Goal: Complete application form

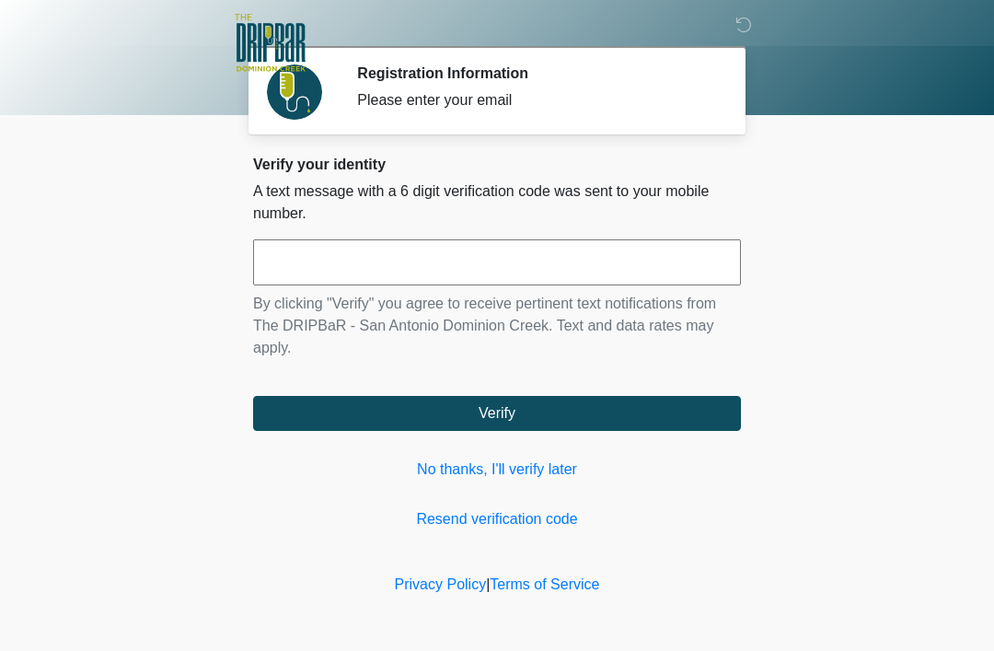
click at [353, 256] on input "text" at bounding box center [497, 262] width 488 height 46
type input "******"
click at [527, 413] on button "Verify" at bounding box center [497, 413] width 488 height 35
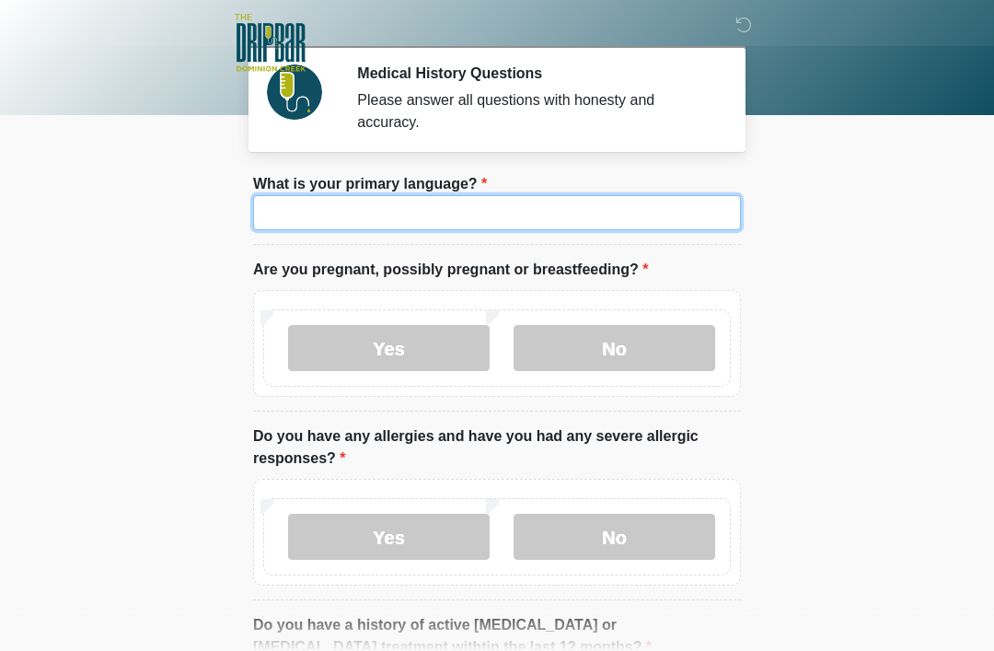
click at [350, 204] on input "What is your primary language?" at bounding box center [497, 212] width 488 height 35
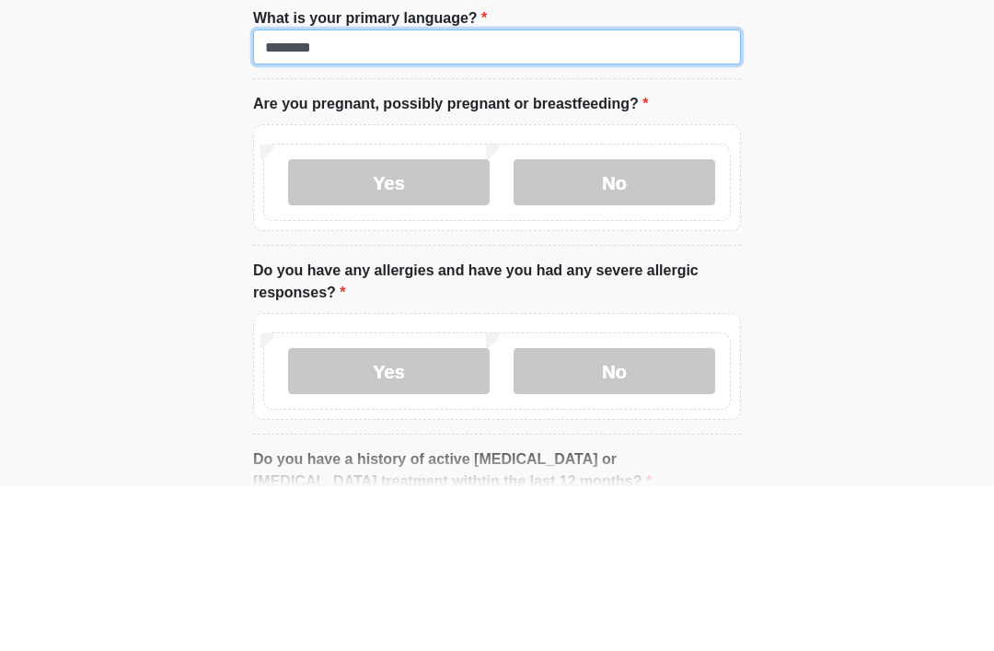
type input "*******"
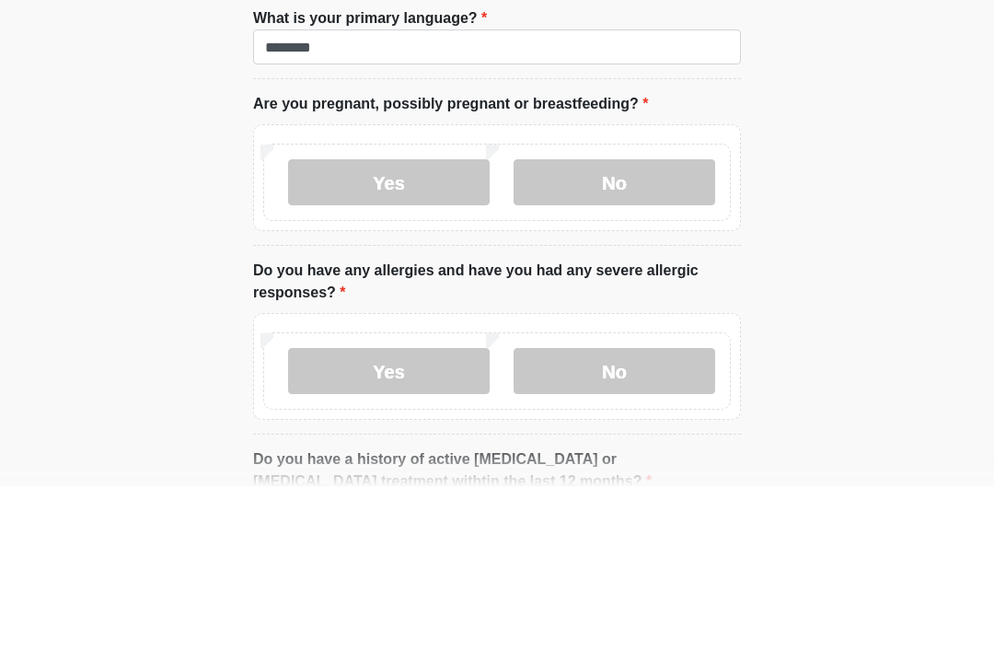
click at [650, 325] on label "No" at bounding box center [615, 348] width 202 height 46
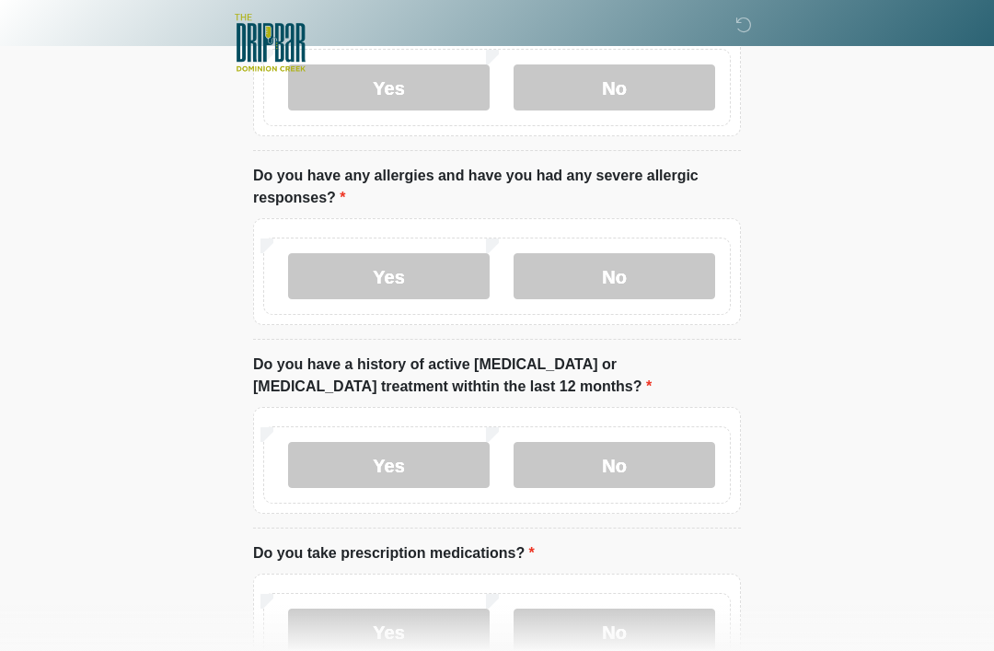
scroll to position [263, 0]
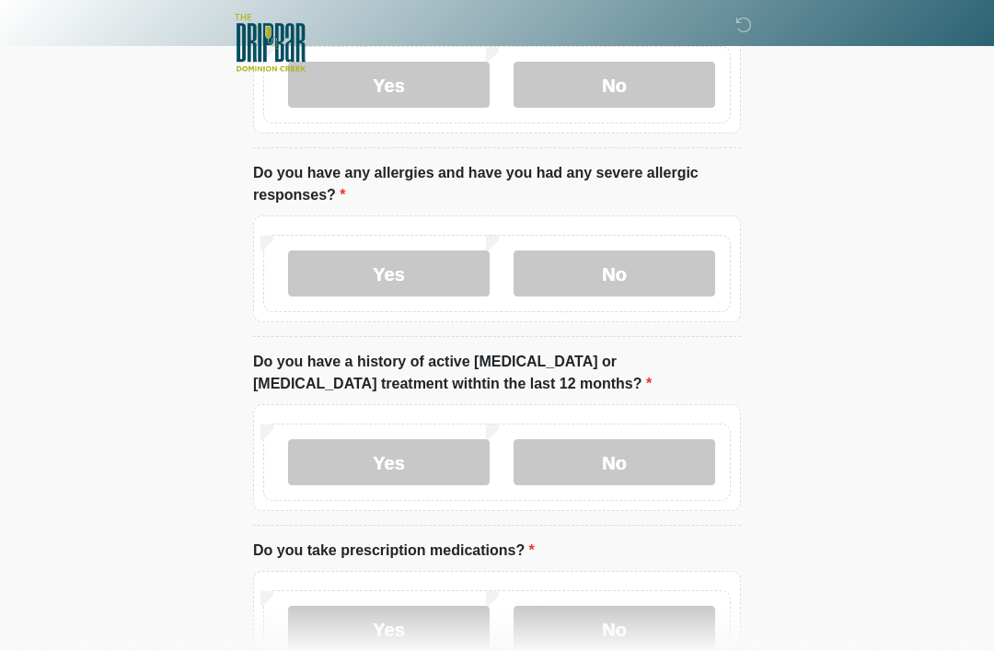
click at [640, 282] on label "No" at bounding box center [615, 273] width 202 height 46
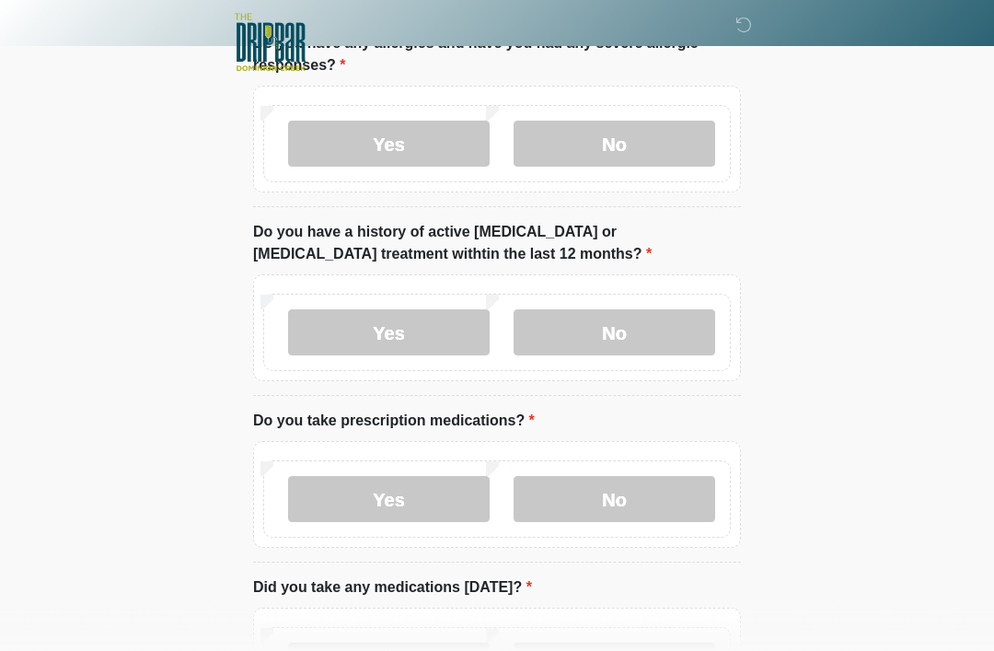
scroll to position [393, 0]
click at [664, 323] on label "No" at bounding box center [615, 332] width 202 height 46
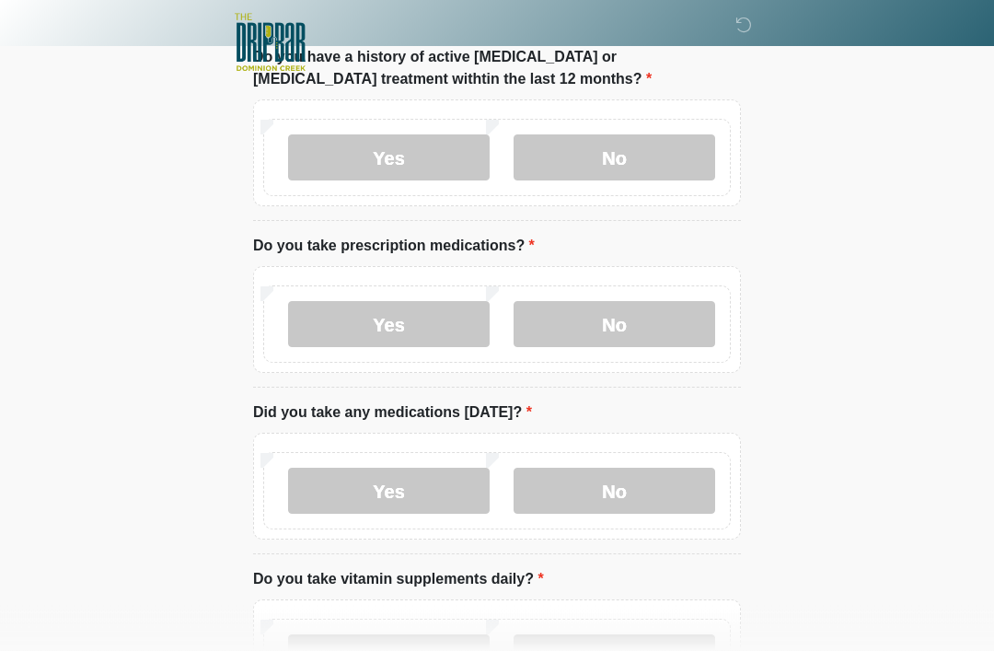
scroll to position [569, 0]
click at [427, 329] on label "Yes" at bounding box center [389, 323] width 202 height 46
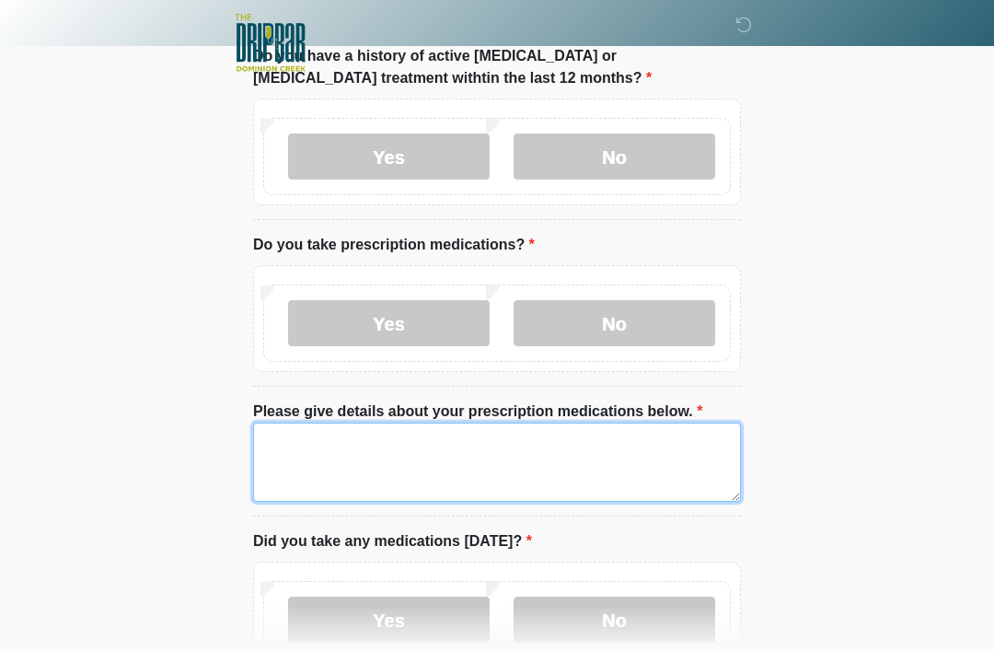
click at [419, 443] on textarea "Please give details about your prescription medications below." at bounding box center [497, 462] width 488 height 79
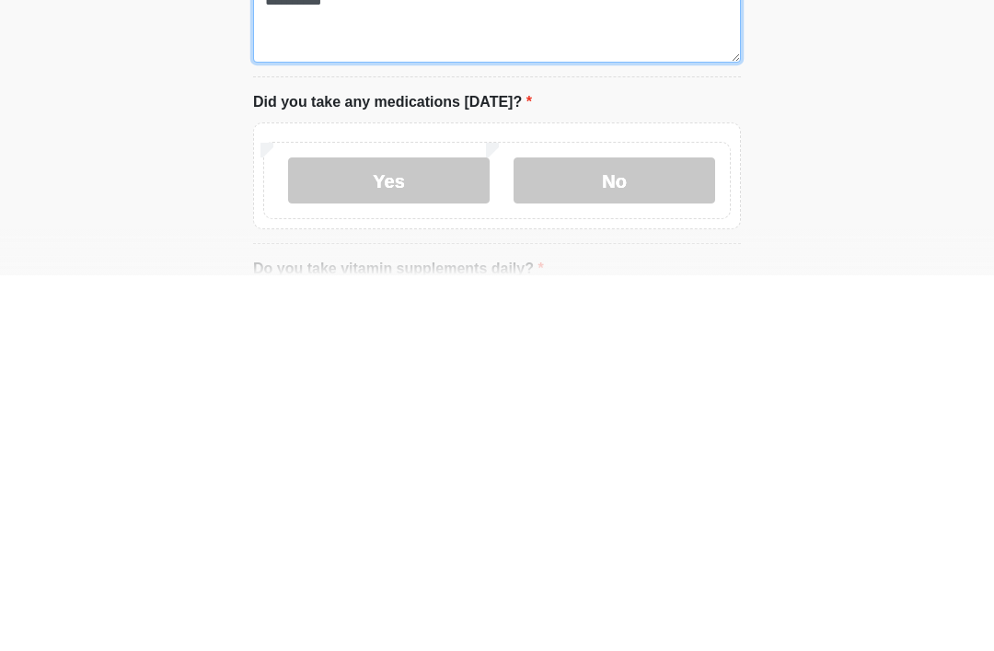
scroll to position [633, 0]
type textarea "*********"
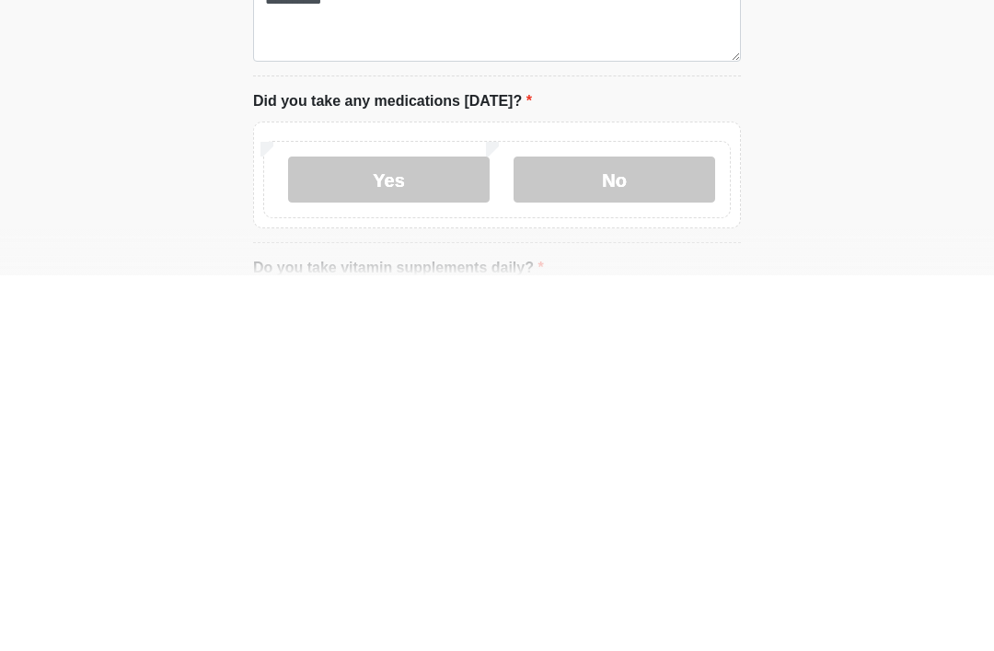
click at [407, 532] on label "Yes" at bounding box center [389, 555] width 202 height 46
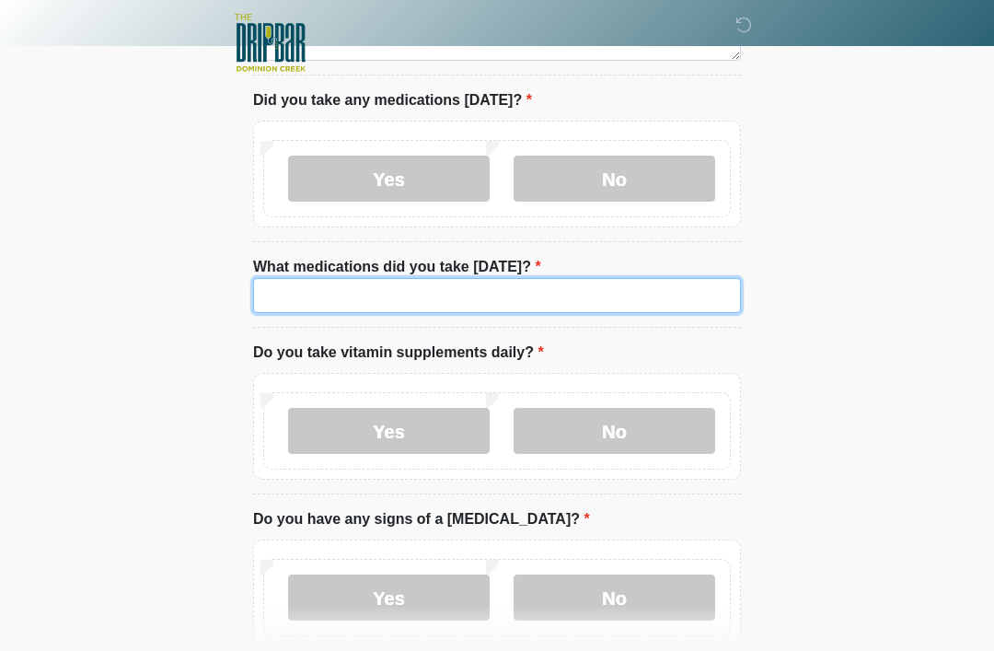
click at [363, 292] on input "What medications did you take today?" at bounding box center [497, 295] width 488 height 35
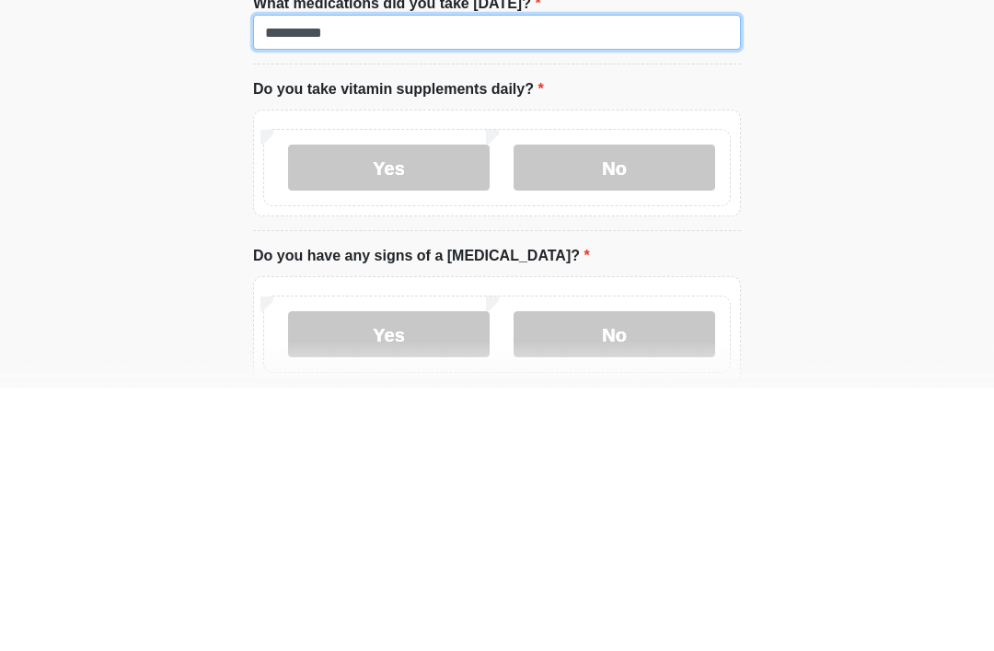
type input "*********"
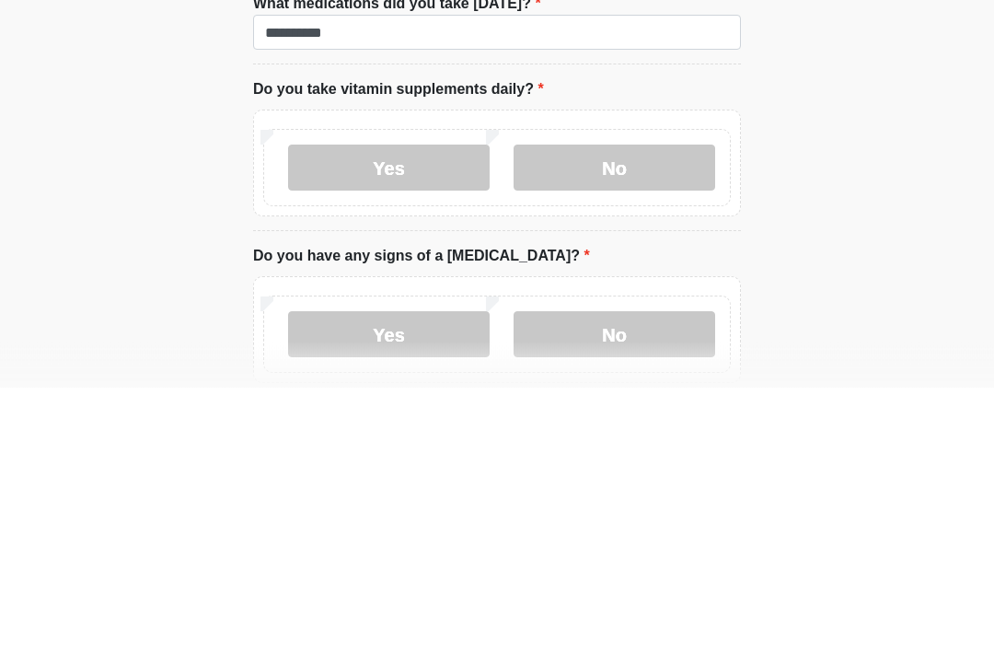
click at [654, 409] on label "No" at bounding box center [615, 432] width 202 height 46
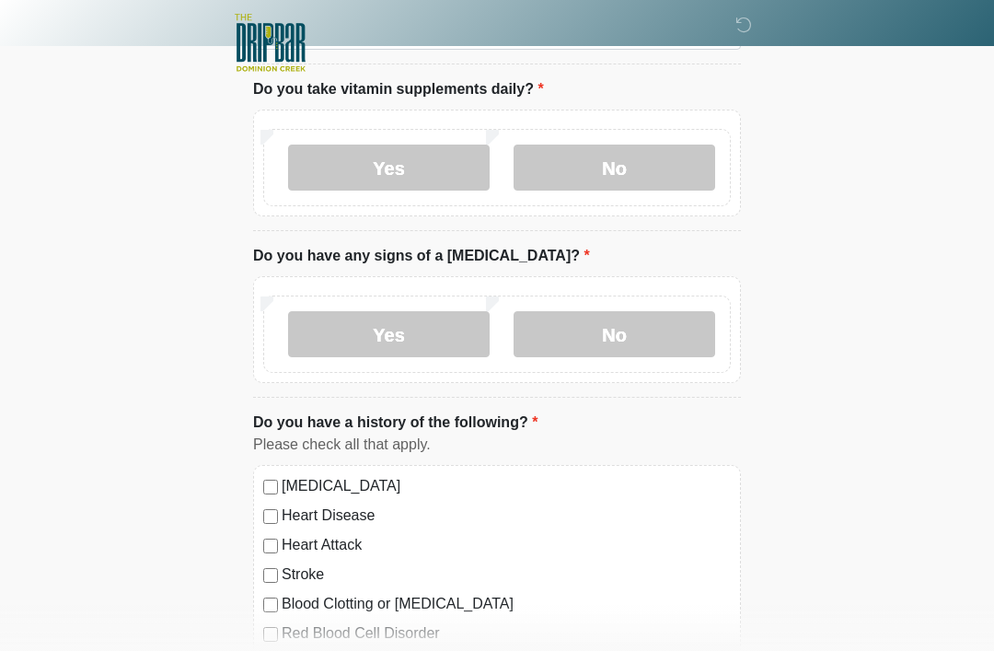
click at [620, 339] on label "No" at bounding box center [615, 334] width 202 height 46
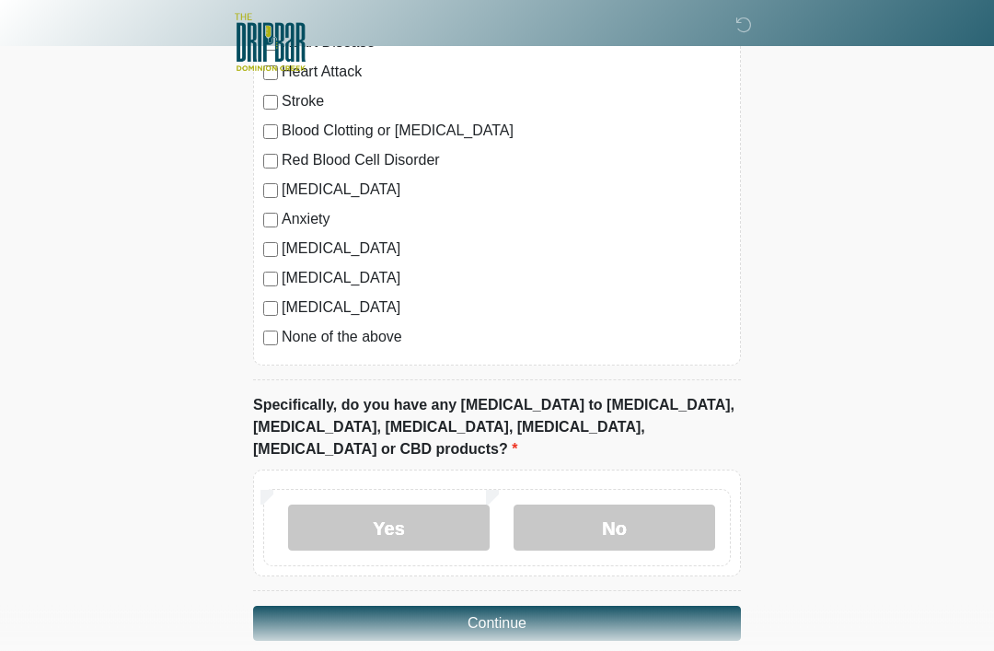
scroll to position [1749, 0]
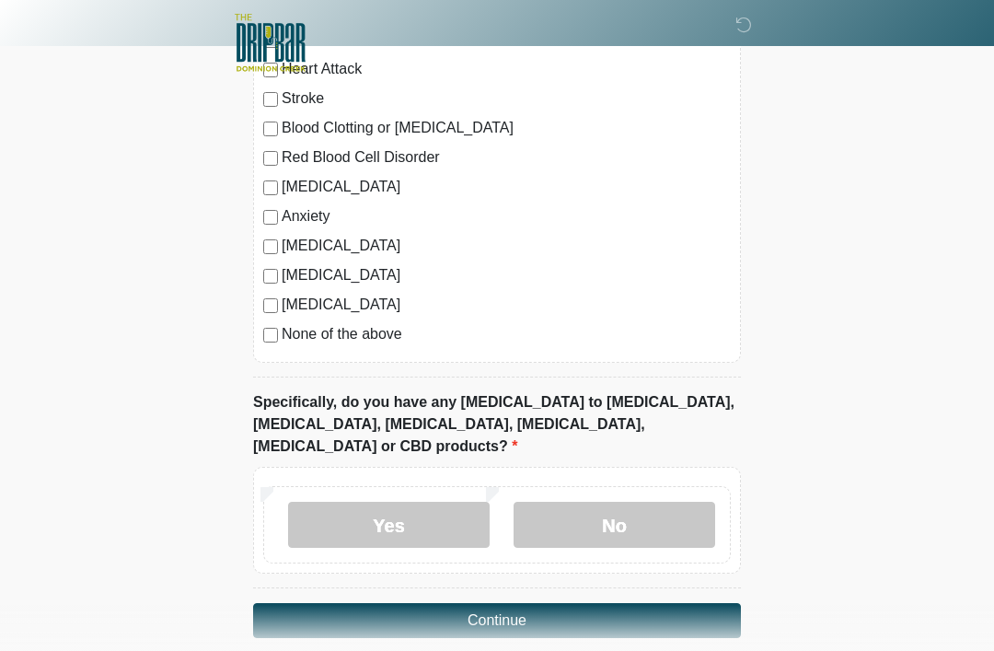
click at [631, 502] on label "No" at bounding box center [615, 525] width 202 height 46
click at [525, 603] on button "Continue" at bounding box center [497, 620] width 488 height 35
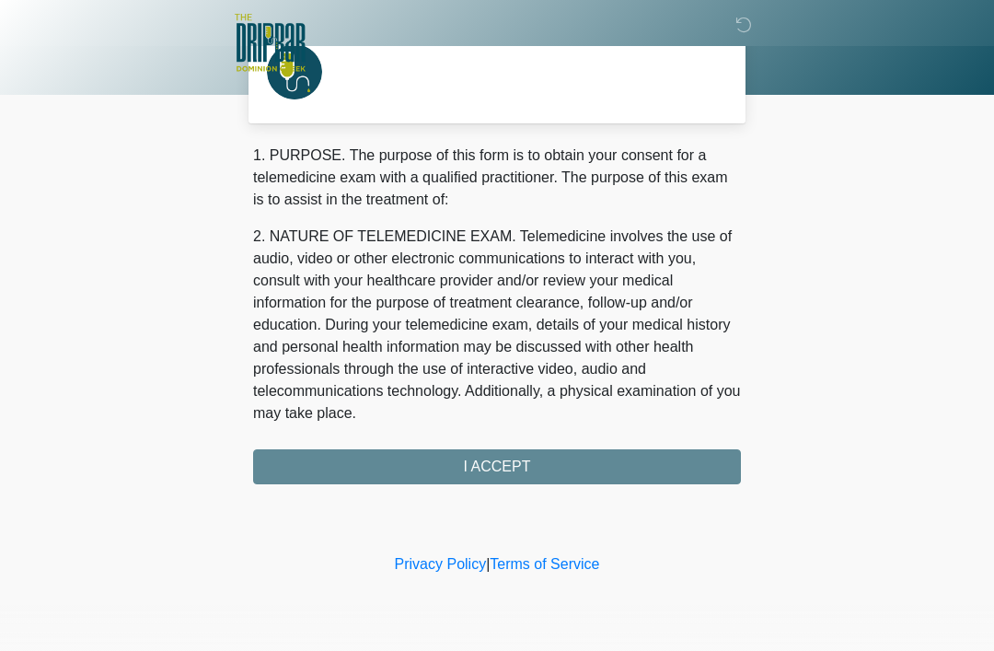
scroll to position [0, 0]
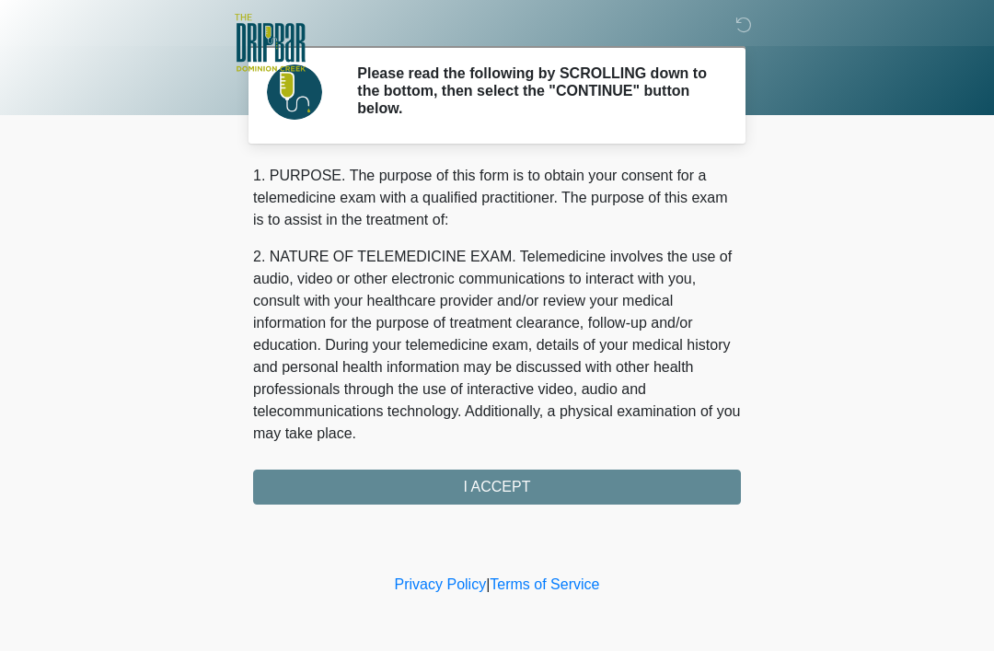
click at [578, 484] on div "1. PURPOSE. The purpose of this form is to obtain your consent for a telemedici…" at bounding box center [497, 335] width 488 height 340
click at [511, 484] on div "1. PURPOSE. The purpose of this form is to obtain your consent for a telemedici…" at bounding box center [497, 335] width 488 height 340
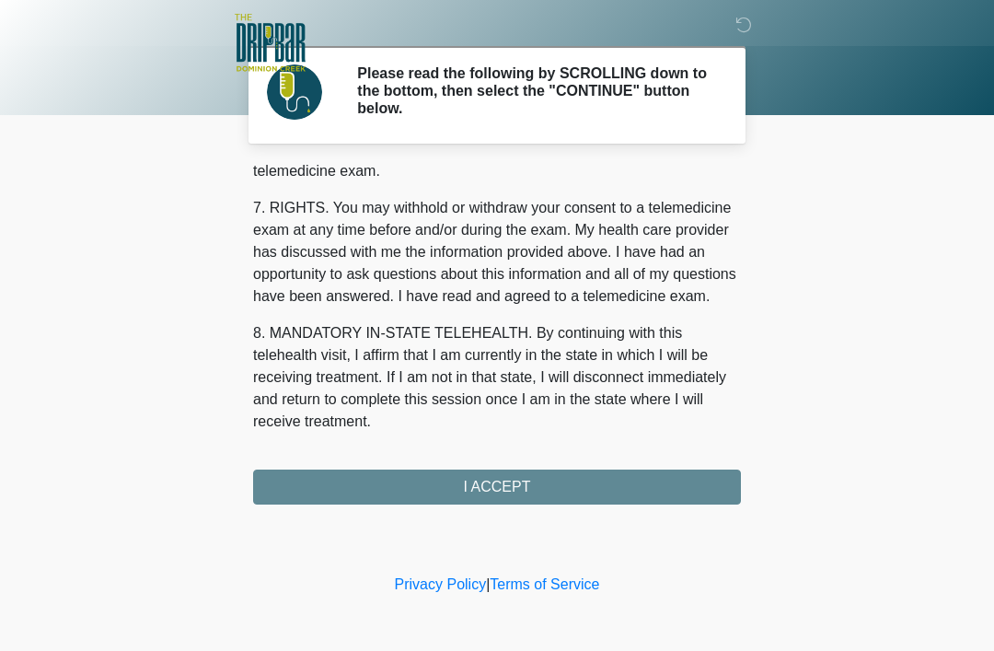
click at [526, 480] on button "I ACCEPT" at bounding box center [497, 486] width 488 height 35
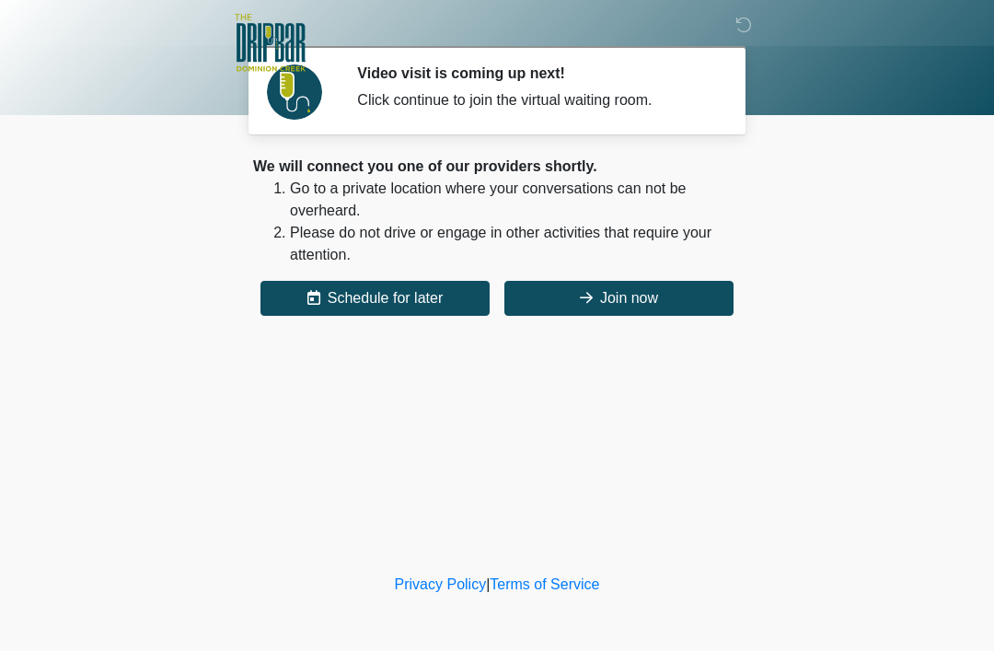
click at [650, 306] on button "Join now" at bounding box center [618, 298] width 229 height 35
click at [660, 293] on button "Join now" at bounding box center [618, 298] width 229 height 35
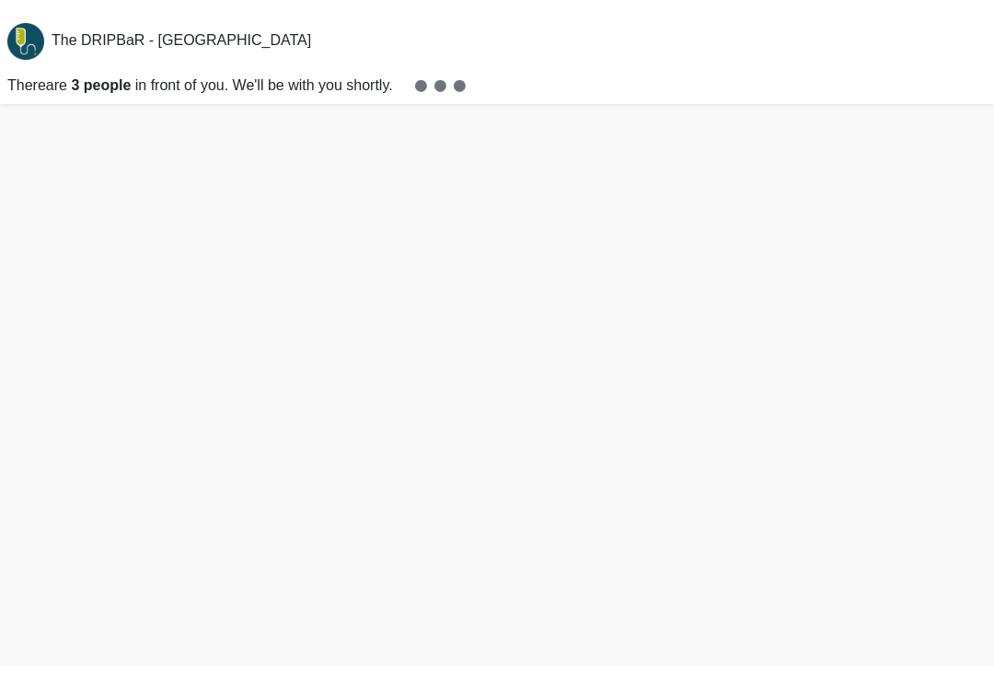
scroll to position [6, 0]
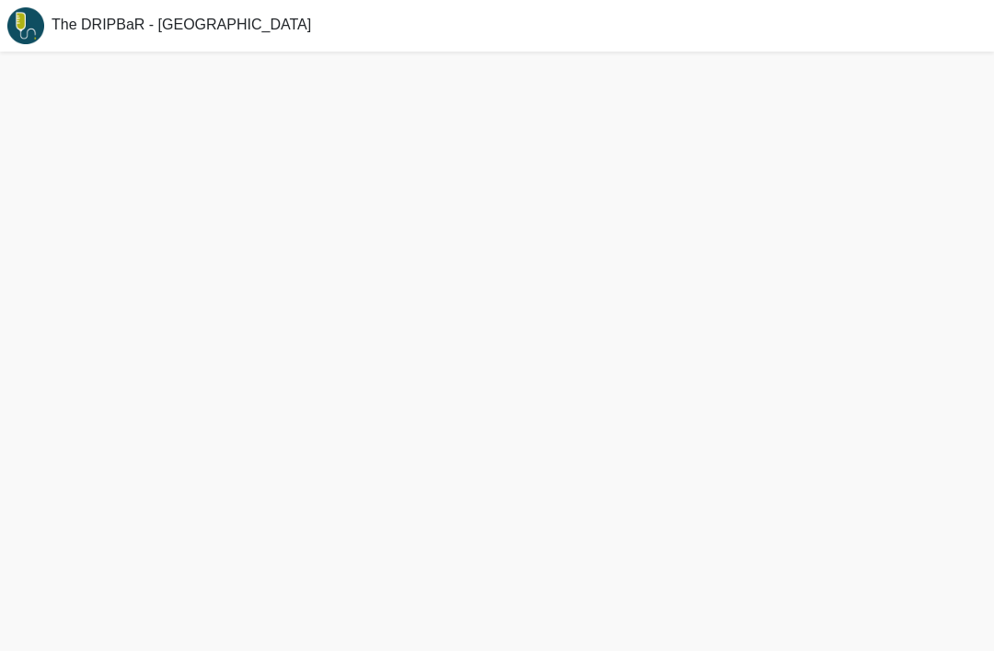
scroll to position [44, 0]
